Goal: Obtain resource: Download file/media

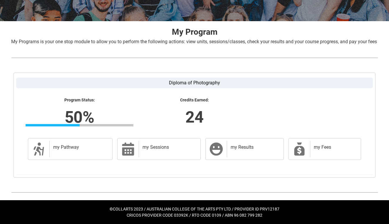
scroll to position [103, 0]
click at [186, 84] on label "Diploma of Photography" at bounding box center [194, 83] width 356 height 11
click at [0, 0] on input "Diploma of Photography" at bounding box center [0, 0] width 0 height 0
click at [179, 83] on label "Diploma of Photography" at bounding box center [194, 83] width 356 height 11
click at [0, 0] on input "Diploma of Photography" at bounding box center [0, 0] width 0 height 0
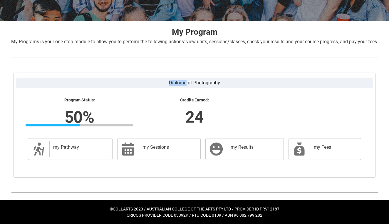
click at [179, 83] on label "Diploma of Photography" at bounding box center [194, 83] width 356 height 11
click at [0, 0] on input "Diploma of Photography" at bounding box center [0, 0] width 0 height 0
click at [198, 97] on div "Program Status: 50% Progress 50% Credits Earned: 24" at bounding box center [194, 114] width 347 height 43
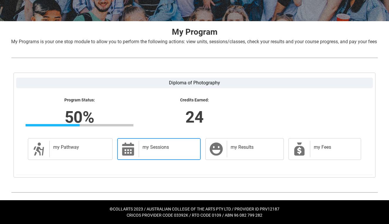
click at [151, 152] on div "my Sessions" at bounding box center [168, 149] width 59 height 16
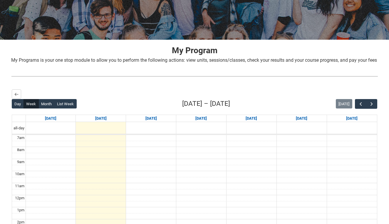
scroll to position [79, 0]
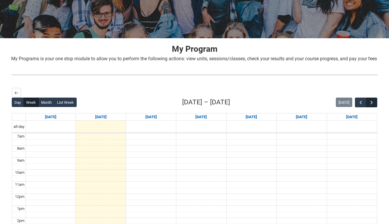
click at [370, 105] on span "button" at bounding box center [371, 103] width 6 height 6
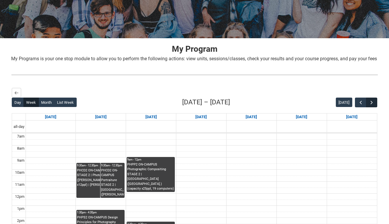
click at [370, 105] on span "button" at bounding box center [371, 103] width 6 height 6
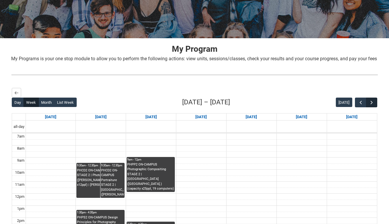
click at [370, 105] on span "button" at bounding box center [371, 103] width 6 height 6
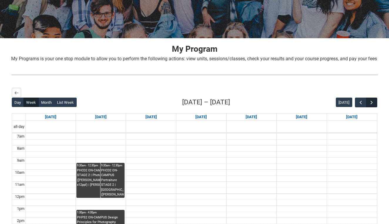
click at [370, 105] on span "button" at bounding box center [371, 103] width 6 height 6
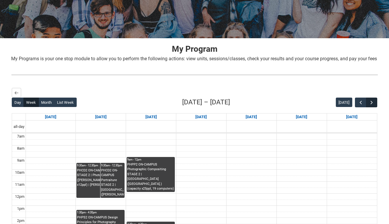
click at [370, 105] on span "button" at bounding box center [371, 103] width 6 height 6
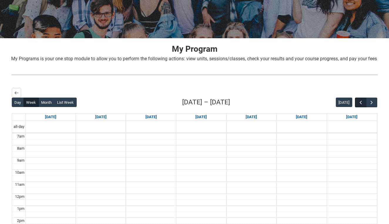
click at [361, 105] on span "button" at bounding box center [361, 103] width 6 height 6
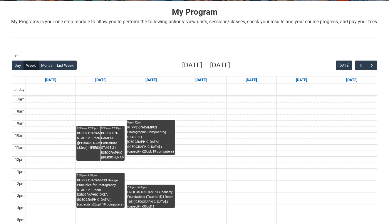
scroll to position [115, 0]
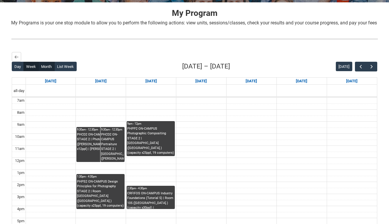
click at [47, 71] on button "Month" at bounding box center [46, 66] width 16 height 9
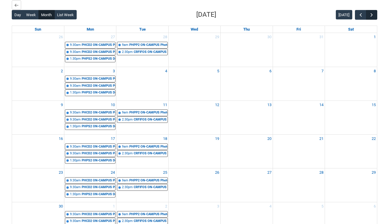
click at [373, 18] on span "button" at bounding box center [371, 15] width 6 height 6
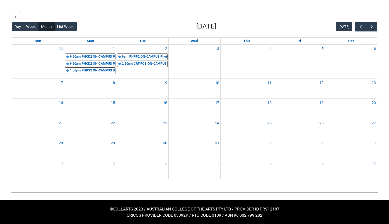
scroll to position [160, 0]
click at [370, 26] on span "button" at bounding box center [371, 27] width 6 height 6
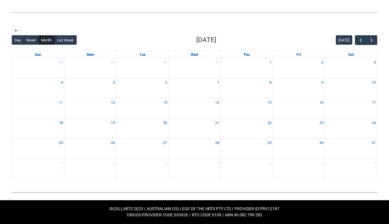
click at [370, 26] on div "Diploma of Photography Program Status: 50% Progress 50% Credits Earned: 24 my P…" at bounding box center [194, 102] width 376 height 164
click at [371, 41] on span "button" at bounding box center [371, 40] width 6 height 6
click at [364, 42] on button "button" at bounding box center [360, 40] width 11 height 10
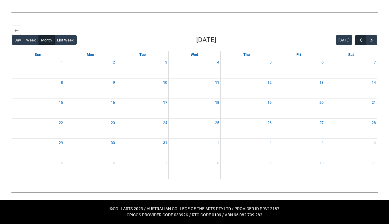
click at [363, 42] on span "button" at bounding box center [361, 40] width 6 height 6
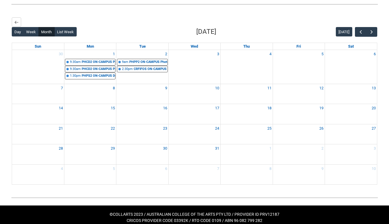
scroll to position [160, 0]
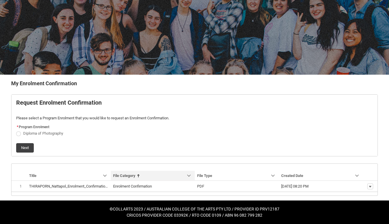
scroll to position [43, 0]
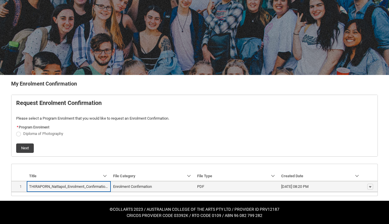
click at [145, 186] on lightning-base-formatted-text "Enrolment Confirmation" at bounding box center [132, 186] width 39 height 4
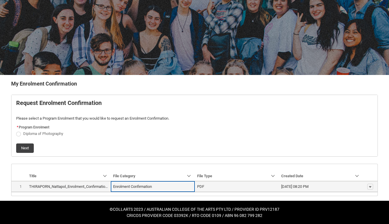
click at [215, 185] on span "PDF" at bounding box center [236, 186] width 79 height 6
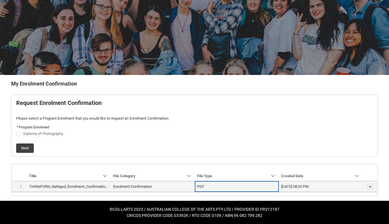
click at [307, 183] on div "06/09/2025, 08:20 PM" at bounding box center [294, 186] width 27 height 6
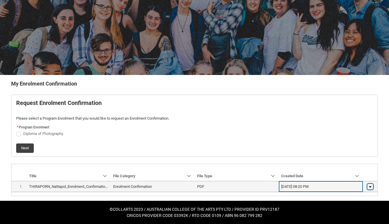
click at [369, 188] on lightning-primitive-icon "button" at bounding box center [370, 186] width 4 height 4
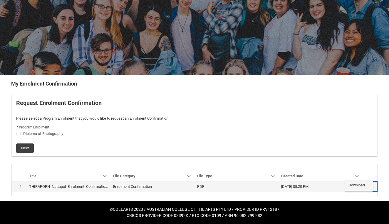
click at [354, 183] on span "Download" at bounding box center [356, 184] width 16 height 5
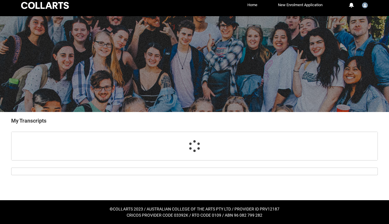
scroll to position [5, 0]
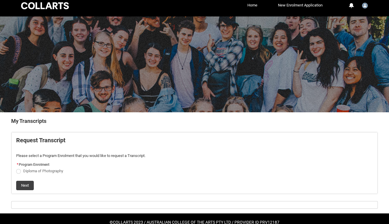
click at [17, 169] on span "Request_Student_Transcript flow" at bounding box center [18, 171] width 5 height 5
click at [16, 168] on input "Diploma of Photography" at bounding box center [16, 167] width 0 height 0
radio input "true"
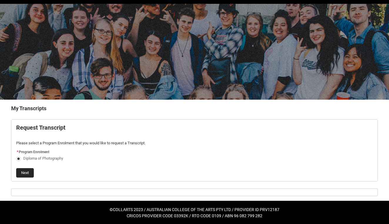
click at [27, 172] on button "Next" at bounding box center [25, 172] width 18 height 9
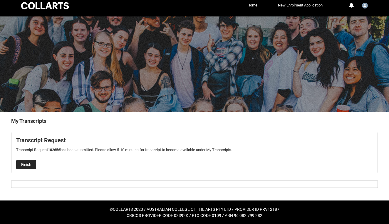
click at [24, 164] on button "Finish" at bounding box center [26, 164] width 20 height 9
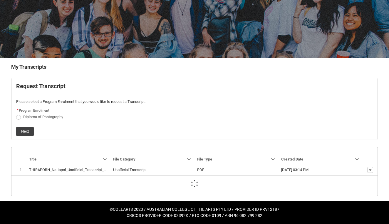
scroll to position [43, 0]
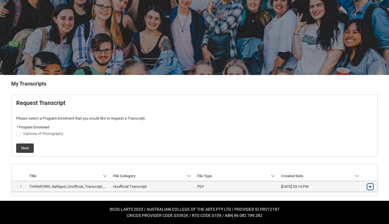
click at [371, 185] on lightning-primitive-icon "button" at bounding box center [370, 186] width 4 height 4
click at [360, 185] on span "Download" at bounding box center [356, 184] width 16 height 5
